Goal: Task Accomplishment & Management: Use online tool/utility

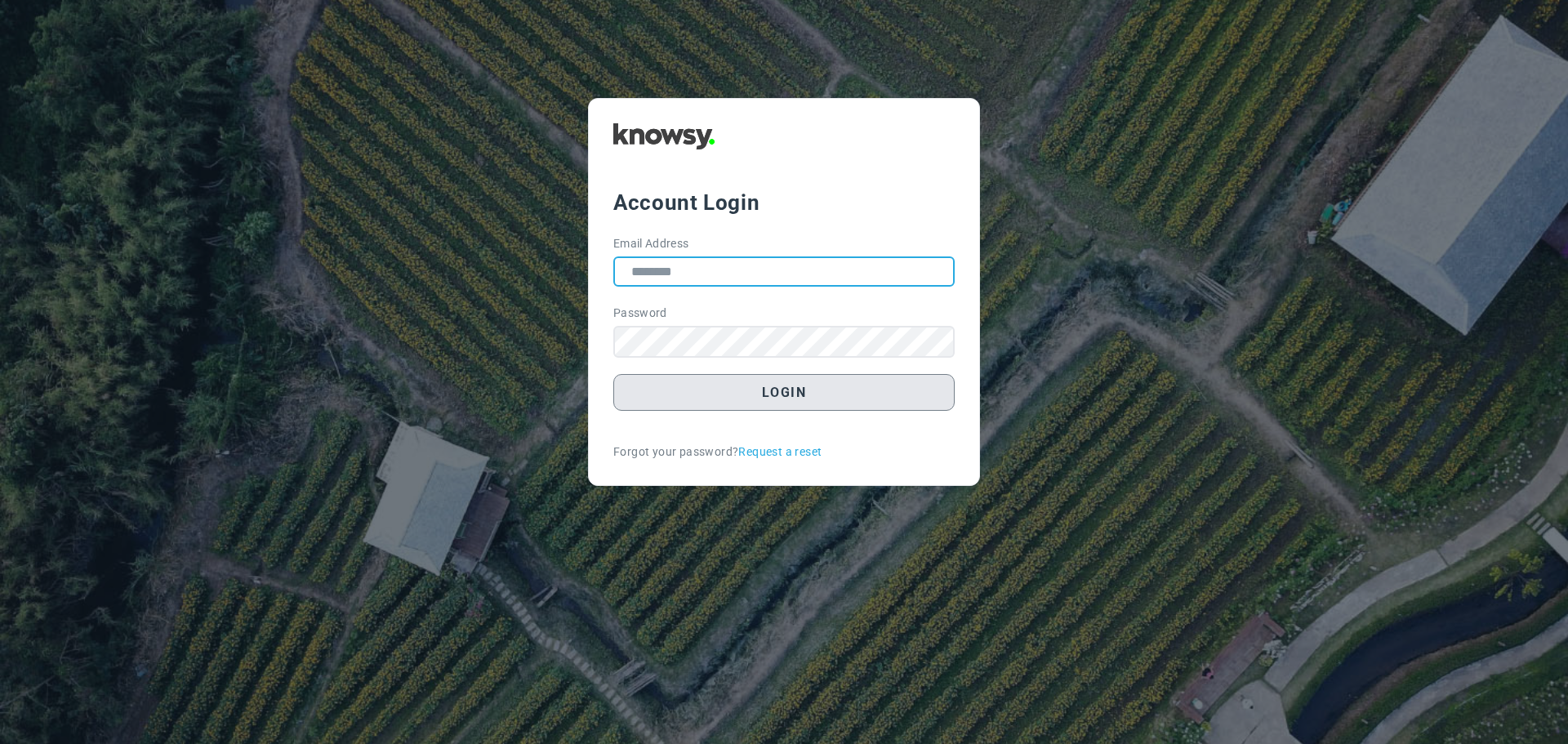
type input "**********"
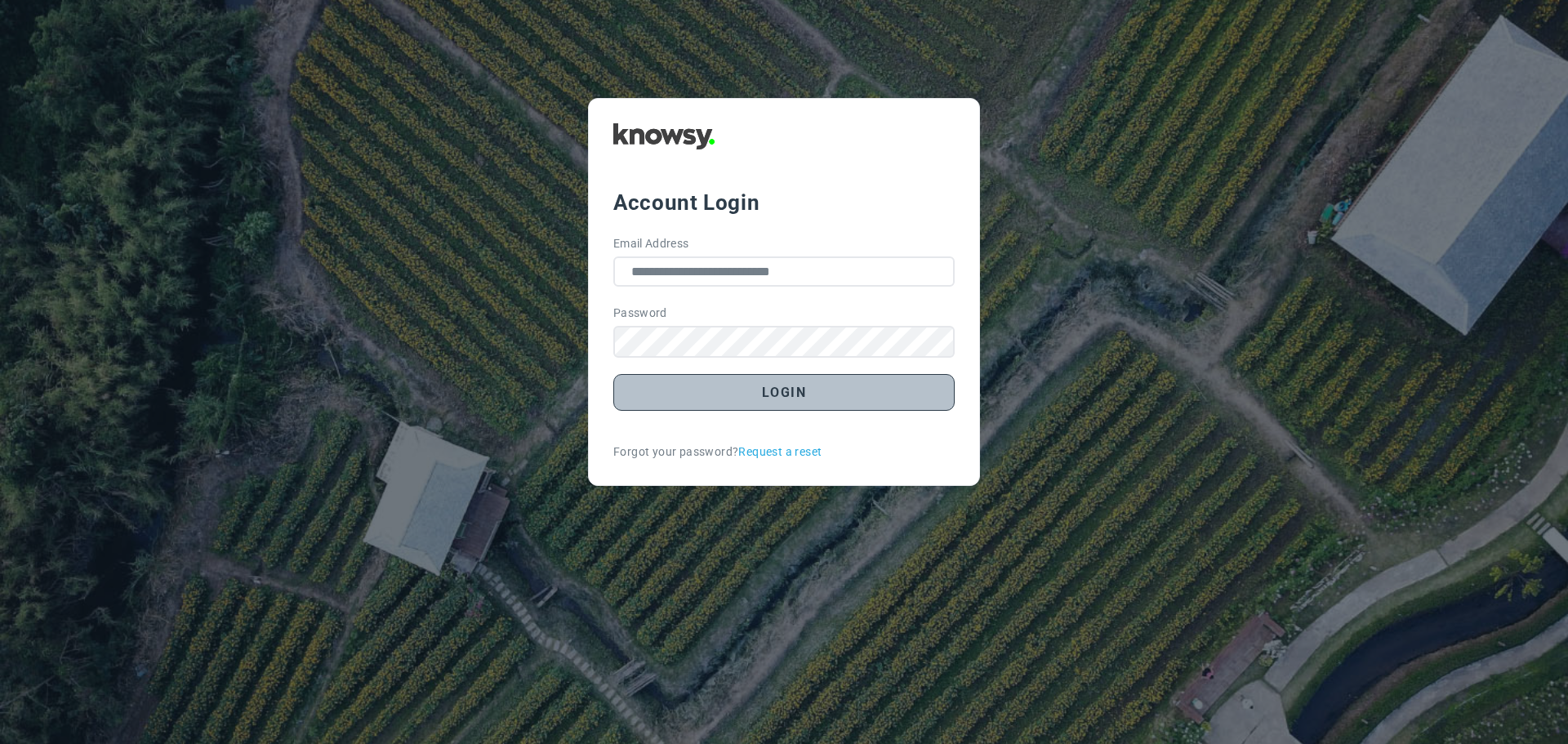
click at [845, 393] on button "Login" at bounding box center [784, 392] width 341 height 37
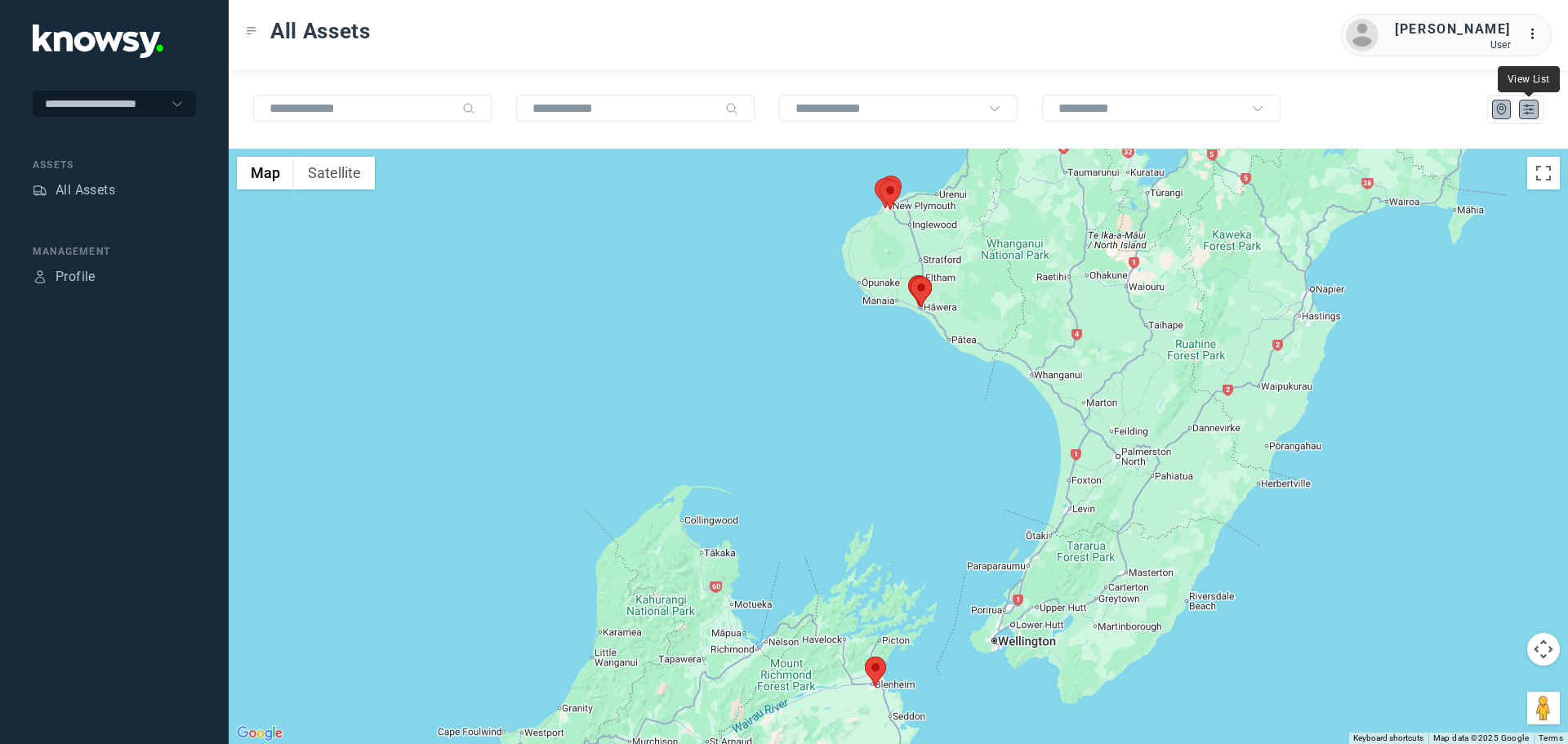
click at [1532, 109] on icon "List" at bounding box center [1528, 109] width 15 height 15
